Goal: Task Accomplishment & Management: Use online tool/utility

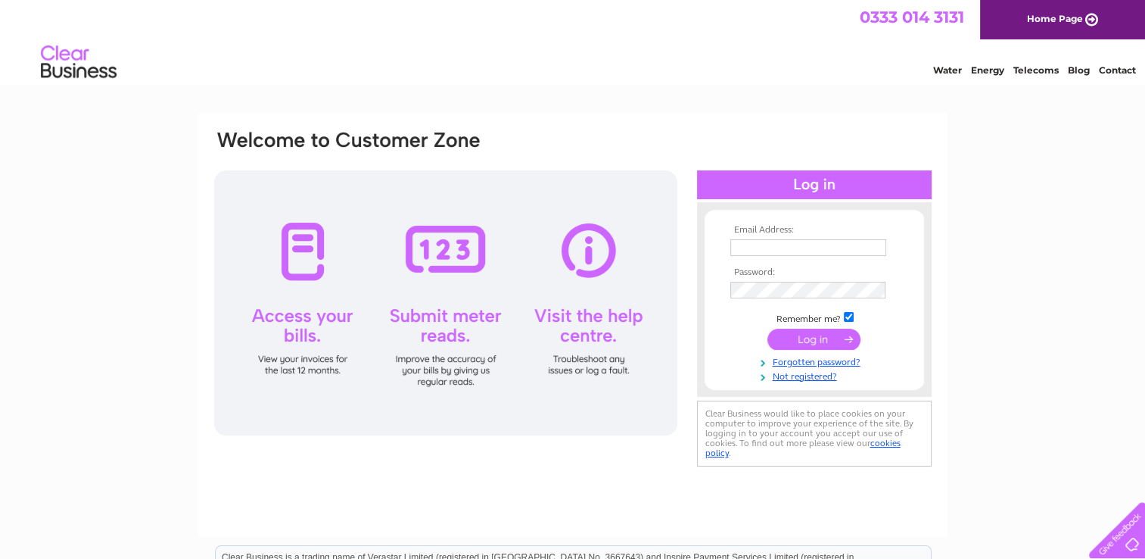
type input "jascott@btinternet.com"
click at [820, 338] on input "submit" at bounding box center [814, 339] width 93 height 21
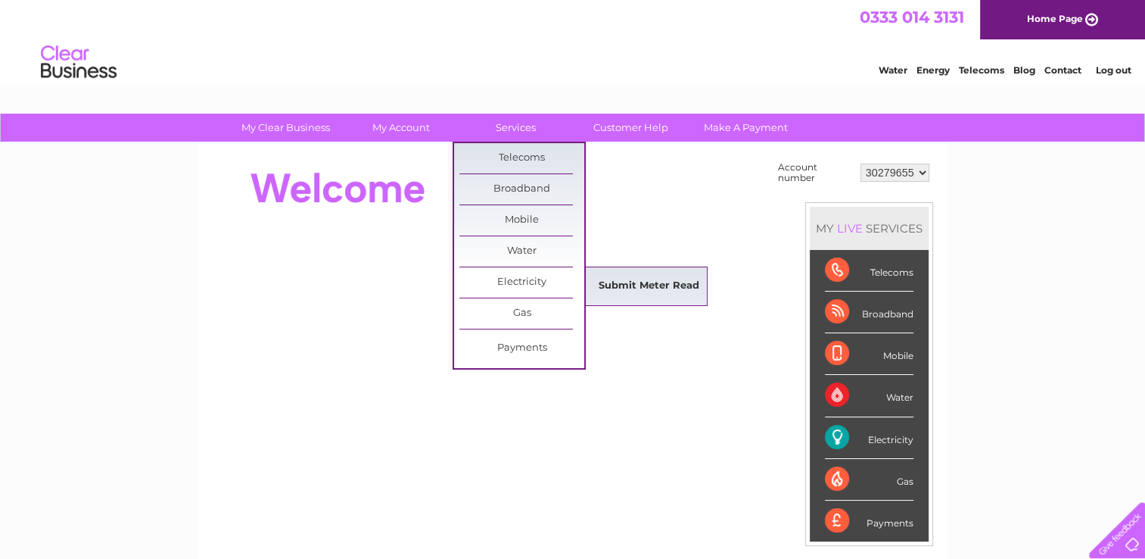
click at [633, 287] on link "Submit Meter Read" at bounding box center [649, 286] width 125 height 30
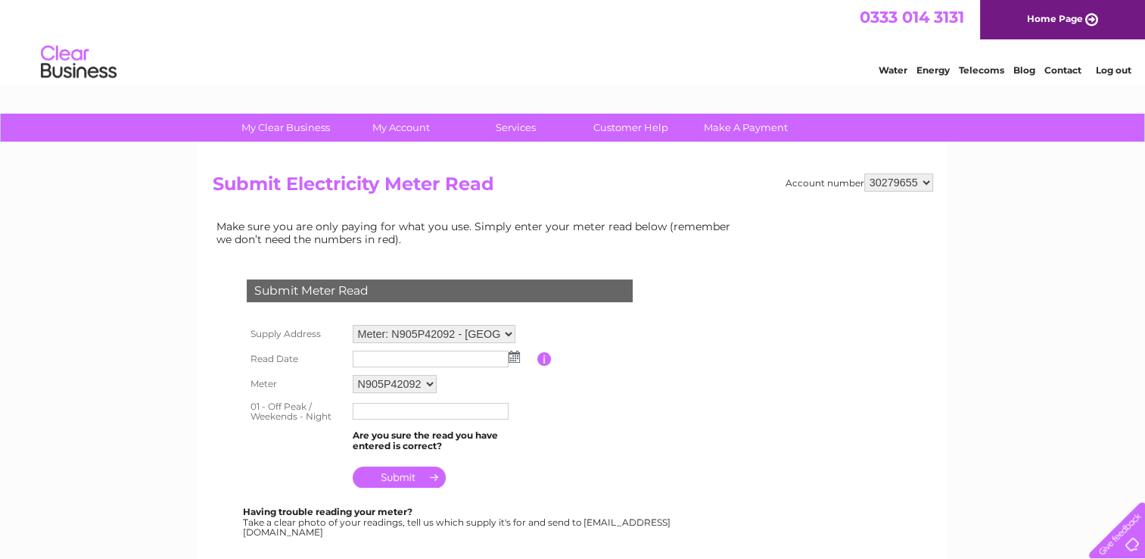
click at [512, 355] on img at bounding box center [514, 356] width 11 height 12
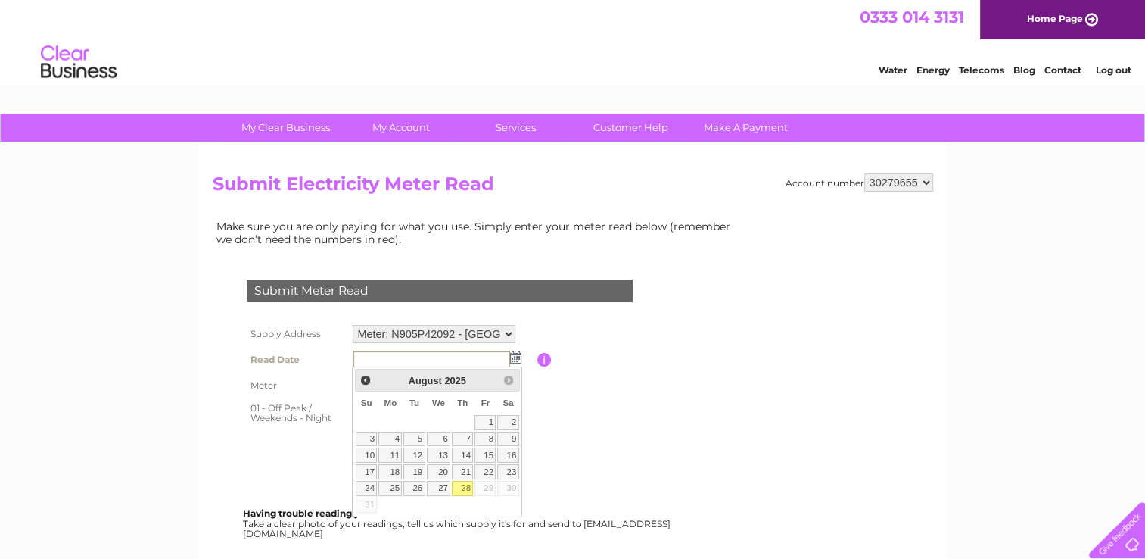
click at [467, 486] on link "28" at bounding box center [462, 488] width 21 height 15
type input "2025/08/28"
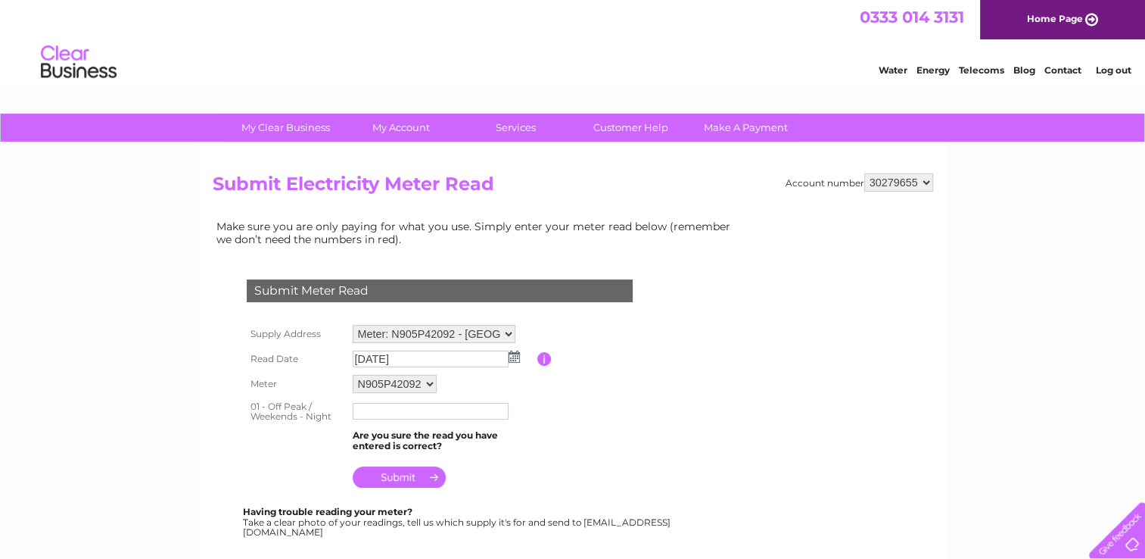
click at [369, 413] on input "text" at bounding box center [431, 411] width 156 height 17
type input "212569"
click at [391, 476] on input "submit" at bounding box center [399, 476] width 93 height 21
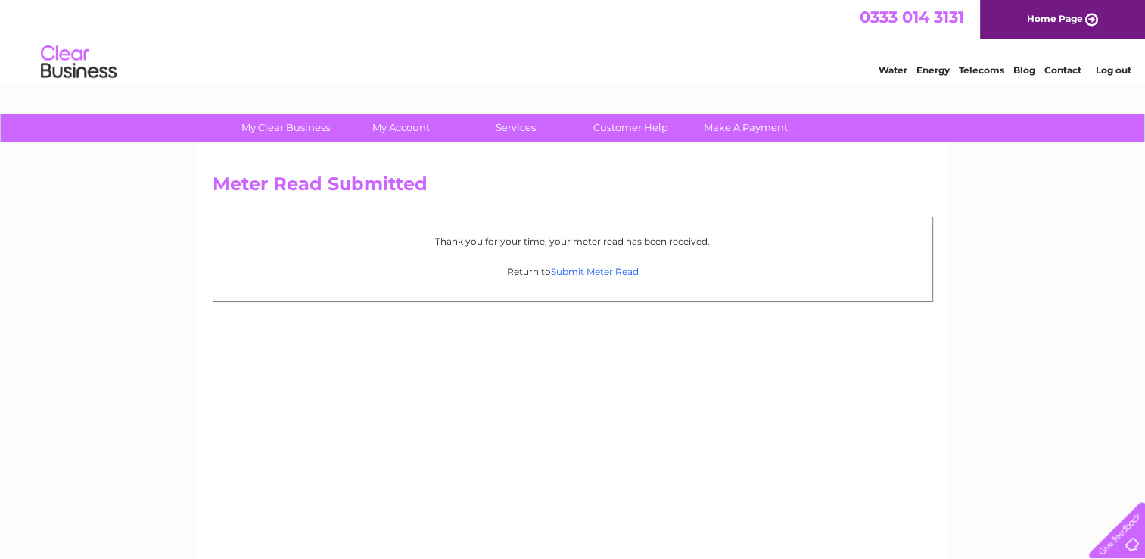
click at [600, 271] on link "Submit Meter Read" at bounding box center [595, 271] width 88 height 11
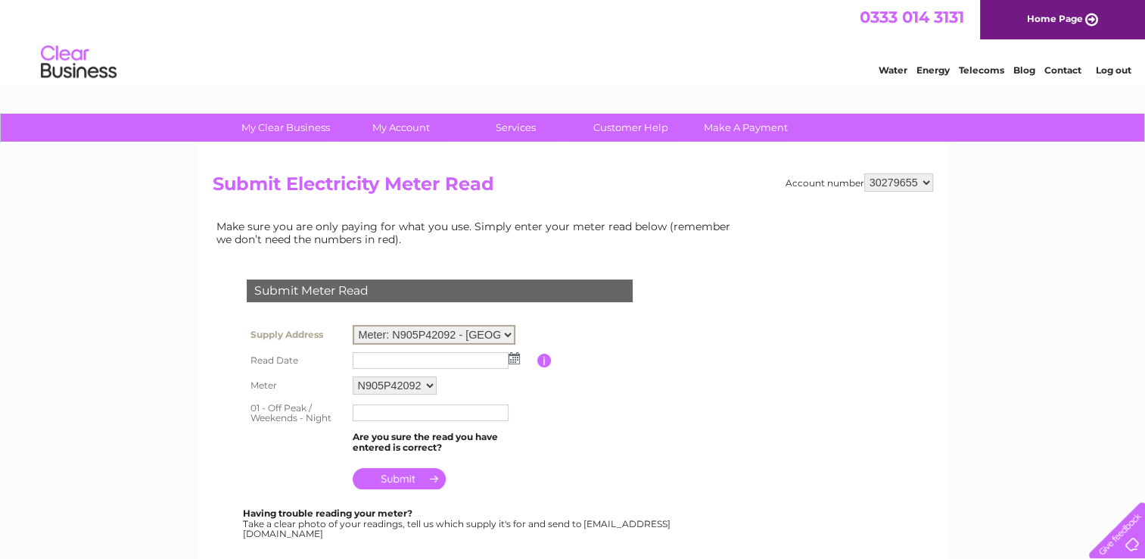
click at [506, 332] on select "Meter: N905P42092 - [GEOGRAPHIC_DATA][DEMOGRAPHIC_DATA] 1BE Meter: 5006P04432 -…" at bounding box center [434, 335] width 163 height 20
select select "132876"
click at [353, 325] on select "Meter: N905P42092 - [GEOGRAPHIC_DATA][DEMOGRAPHIC_DATA] 1BE Meter: 5006P04432 -…" at bounding box center [434, 335] width 163 height 20
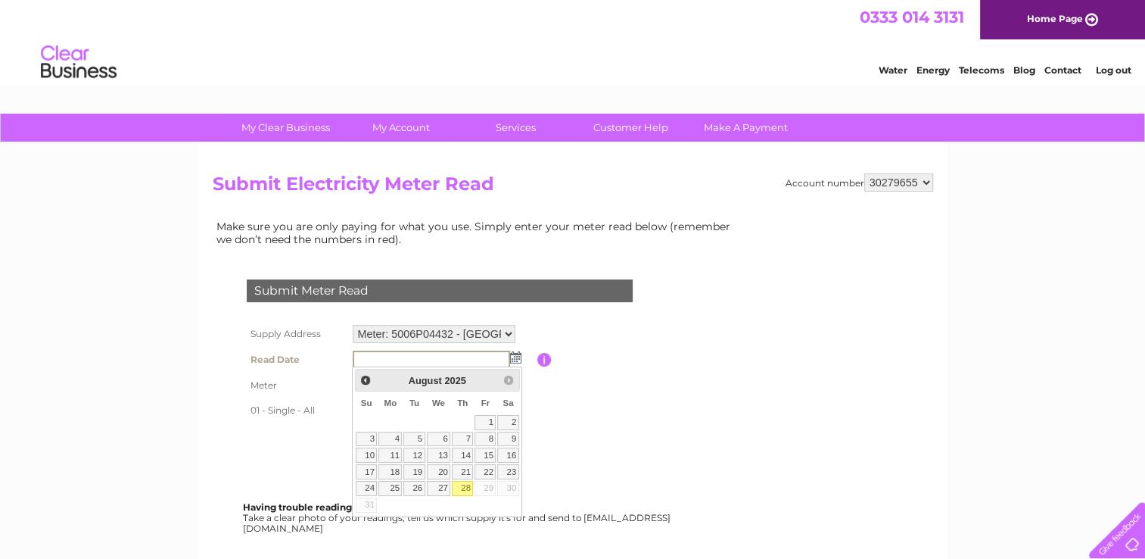
click at [469, 487] on link "28" at bounding box center [462, 488] width 21 height 15
type input "2025/08/28"
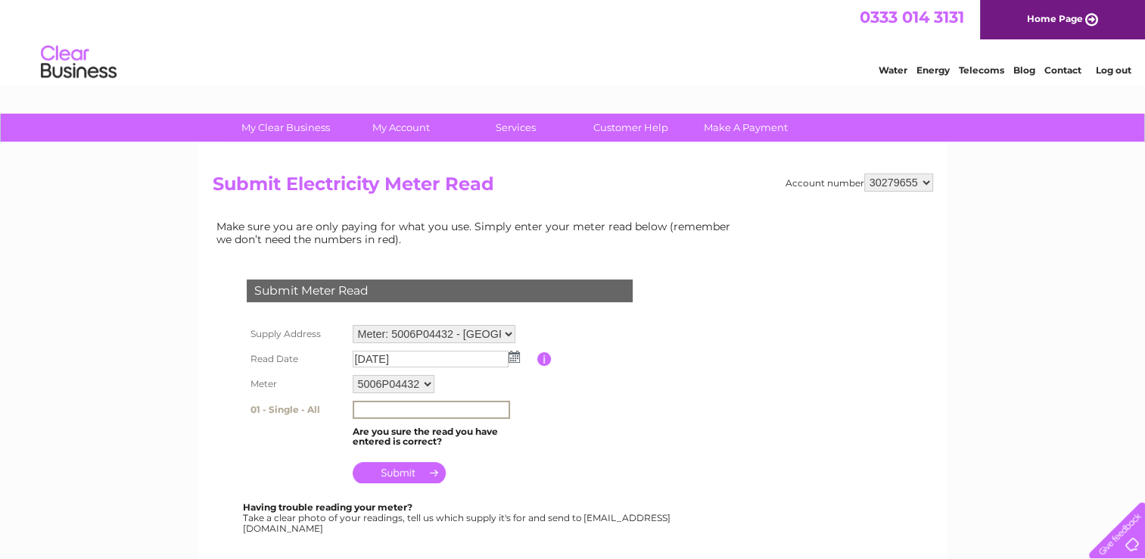
click at [394, 413] on input "text" at bounding box center [431, 409] width 157 height 18
type input "1341"
click at [394, 473] on input "submit" at bounding box center [399, 470] width 93 height 21
